Goal: Task Accomplishment & Management: Manage account settings

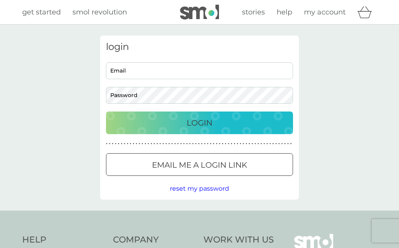
click at [234, 68] on input "Email" at bounding box center [199, 70] width 187 height 17
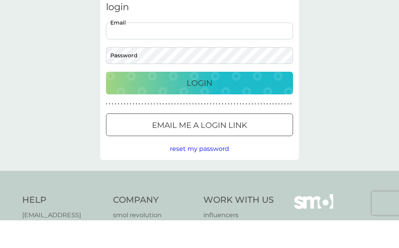
scroll to position [40, 0]
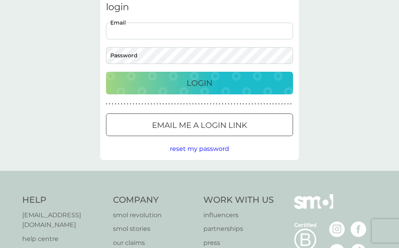
click at [253, 29] on input "Email" at bounding box center [199, 31] width 187 height 17
type input "jude_benedikz@yahoo.co.uk"
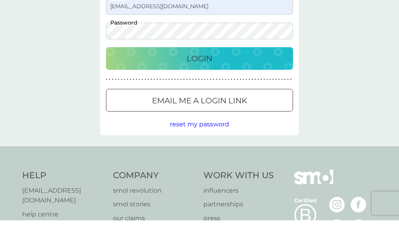
scroll to position [64, 0]
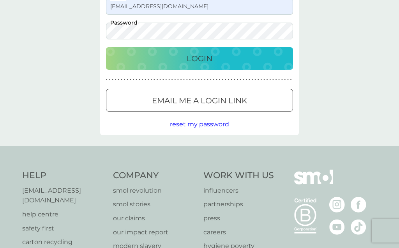
click at [269, 58] on div "Login" at bounding box center [200, 58] width 172 height 12
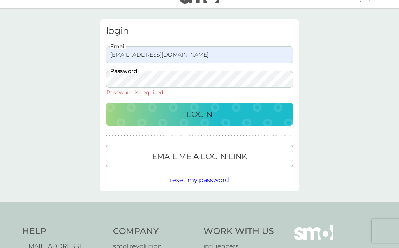
scroll to position [0, 0]
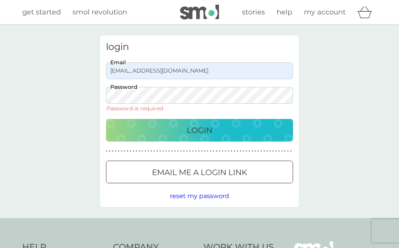
click at [237, 161] on button "Email me a login link" at bounding box center [199, 172] width 187 height 23
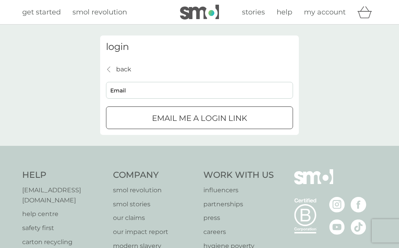
click at [228, 90] on input "Email" at bounding box center [199, 90] width 187 height 17
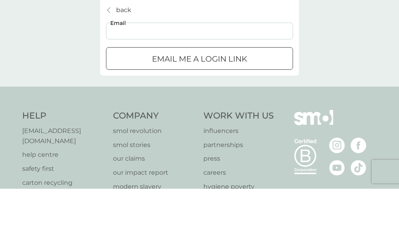
type input "jude_benedikz@yahoo.co.uk"
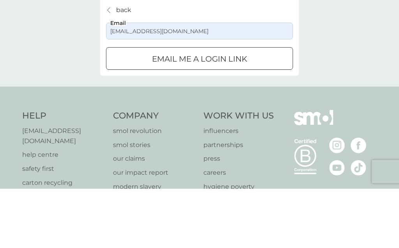
scroll to position [32, 0]
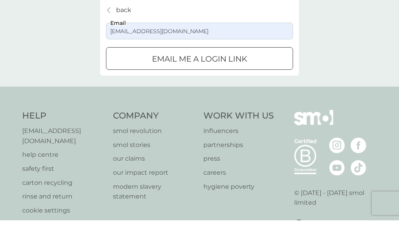
click at [238, 80] on p "Email me a login link" at bounding box center [199, 86] width 95 height 12
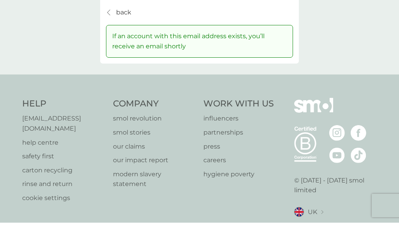
scroll to position [0, 0]
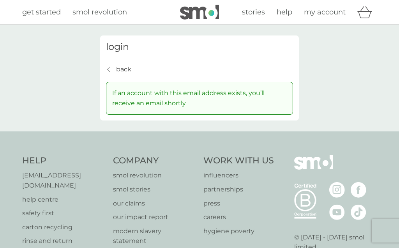
click at [122, 67] on p "back" at bounding box center [123, 69] width 15 height 10
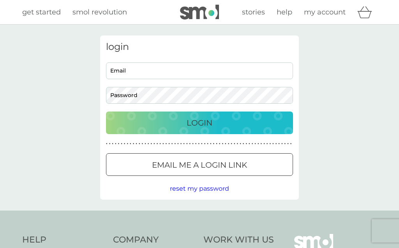
click at [205, 68] on input "Email" at bounding box center [199, 70] width 187 height 17
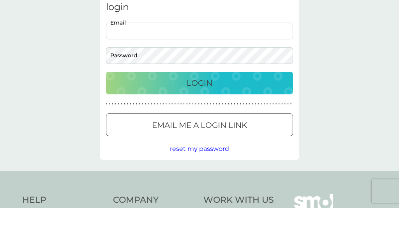
type input "jude_benedikz@yahoo.co.uk"
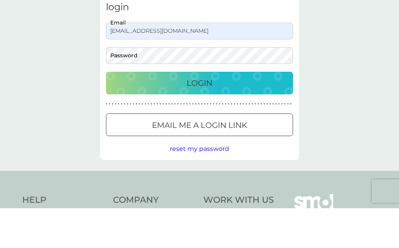
scroll to position [12, 0]
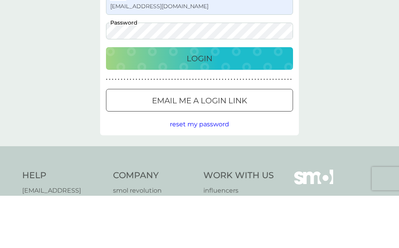
click at [261, 99] on button "Login" at bounding box center [199, 110] width 187 height 23
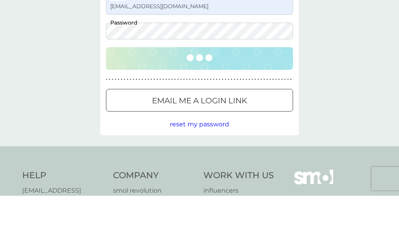
scroll to position [37, 0]
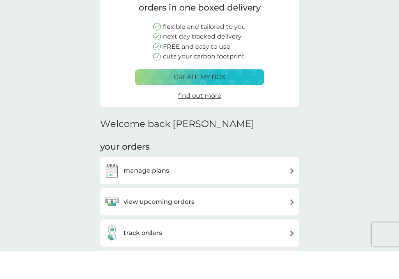
scroll to position [67, 0]
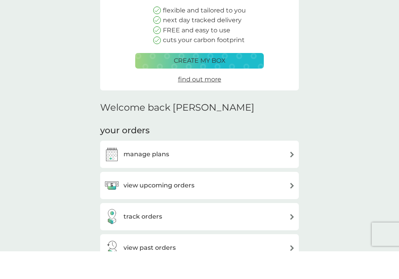
click at [280, 174] on div "manage plans" at bounding box center [199, 182] width 191 height 16
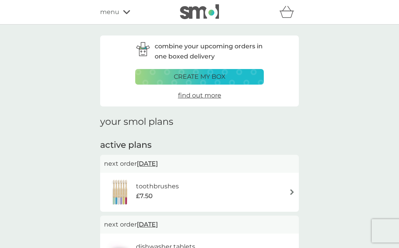
click at [285, 188] on div "toothbrushes £7.50" at bounding box center [199, 192] width 191 height 27
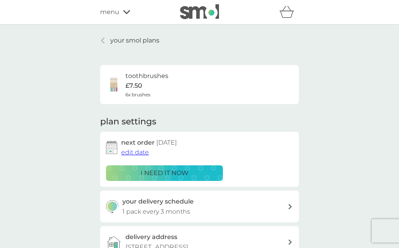
click at [193, 166] on button "i need it now" at bounding box center [164, 173] width 117 height 16
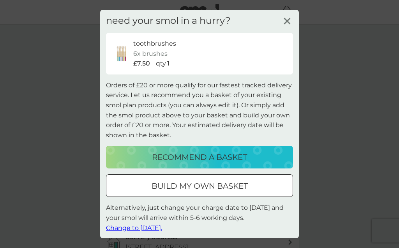
scroll to position [2, 0]
click at [159, 228] on span "Change to [DATE]." at bounding box center [134, 228] width 56 height 7
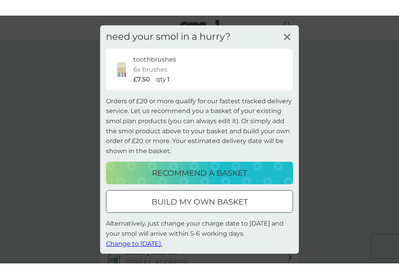
scroll to position [0, 0]
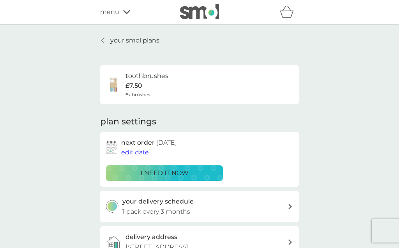
click at [134, 149] on span "edit date" at bounding box center [135, 152] width 28 height 7
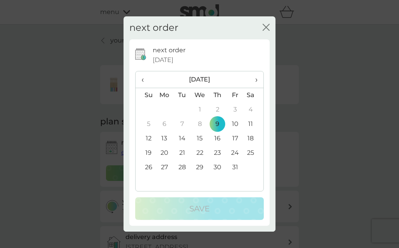
click at [268, 23] on div "close" at bounding box center [266, 27] width 7 height 11
click at [263, 28] on icon "close" at bounding box center [266, 27] width 7 height 7
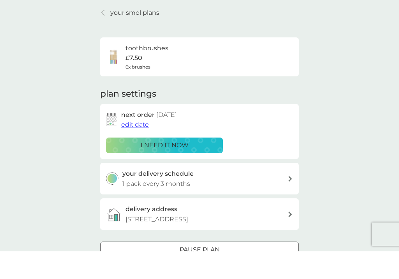
click at [287, 197] on div "your delivery schedule 1 pack every 3 months" at bounding box center [205, 207] width 166 height 20
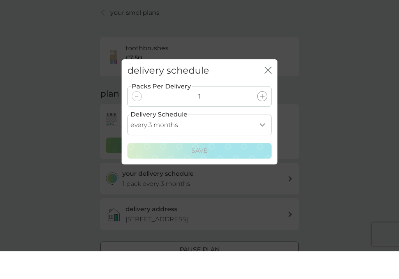
click at [262, 142] on select "every 1 month every 2 months every 3 months every 4 months every 5 months every…" at bounding box center [199, 152] width 144 height 21
select select "2"
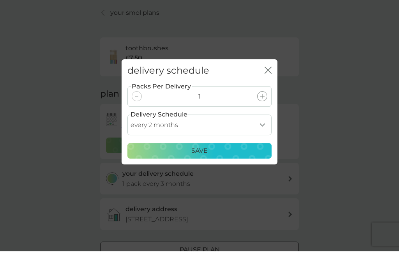
click at [245, 174] on div "Save" at bounding box center [200, 179] width 134 height 10
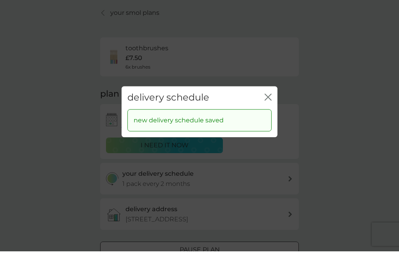
click at [267, 121] on icon "close" at bounding box center [268, 124] width 7 height 7
